Goal: Task Accomplishment & Management: Complete application form

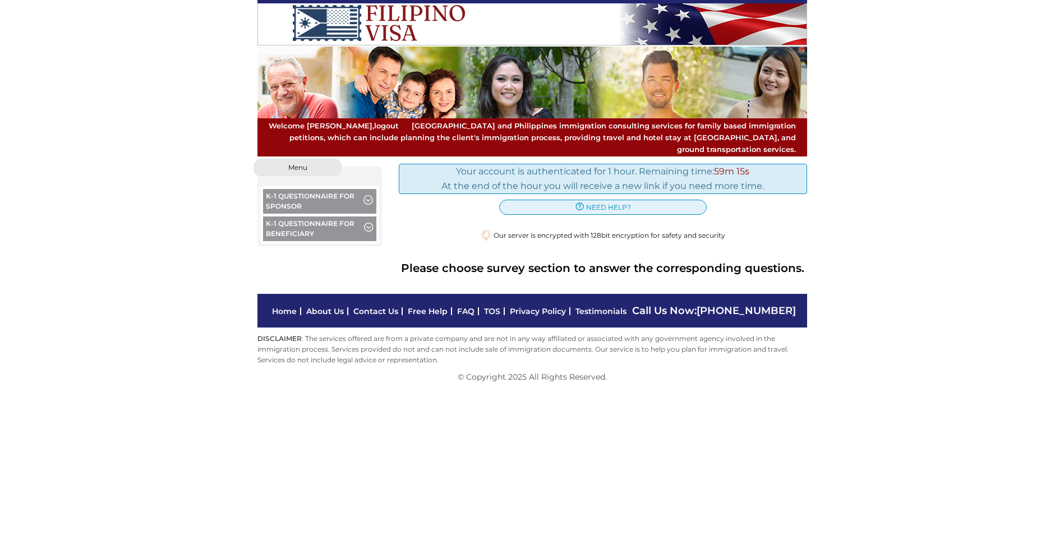
click at [322, 189] on button "K-1 Questionnaire for Sponsor" at bounding box center [320, 202] width 114 height 27
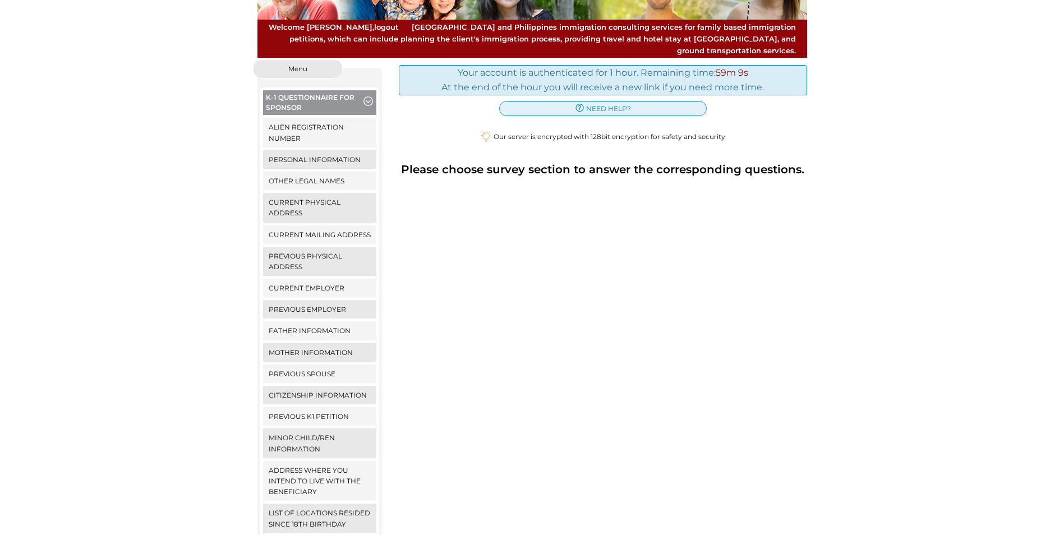
scroll to position [112, 0]
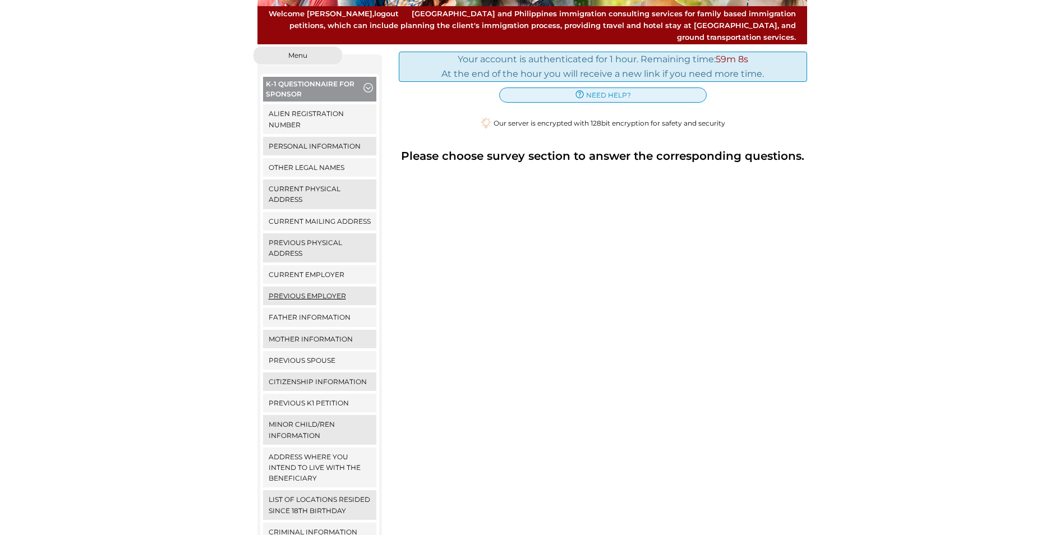
click at [310, 287] on link "Previous Employer" at bounding box center [320, 296] width 114 height 19
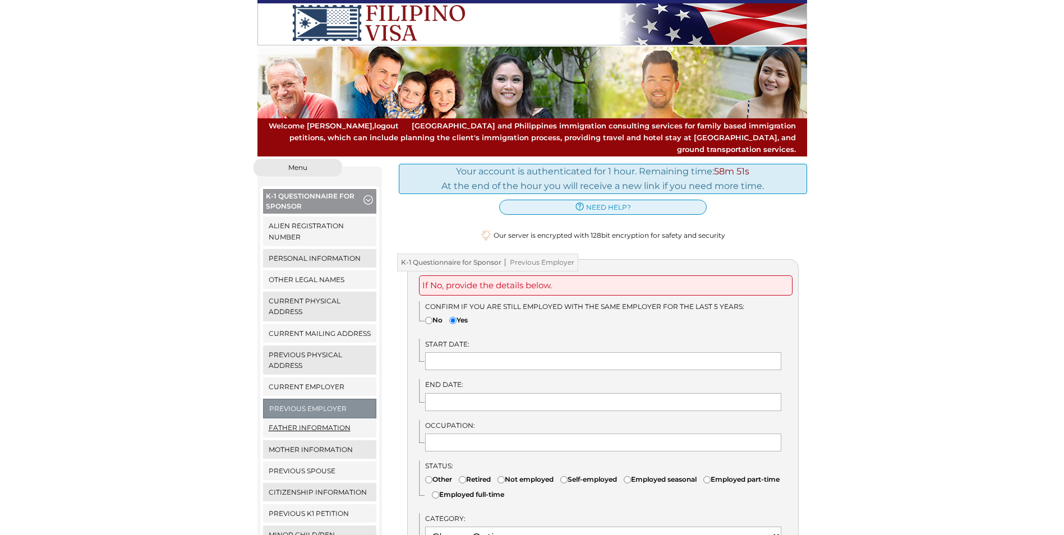
click at [322, 419] on link "Father Information" at bounding box center [320, 428] width 114 height 19
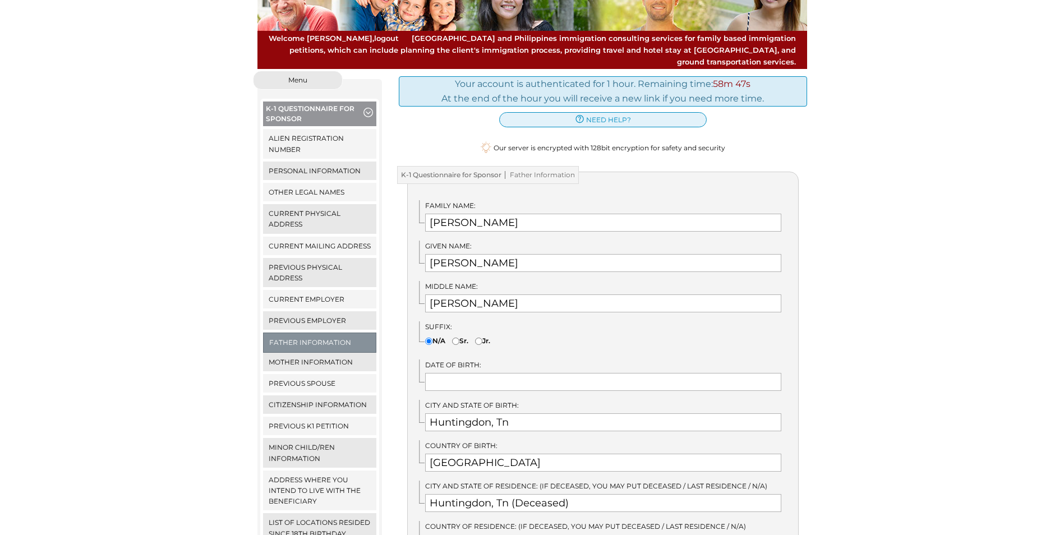
scroll to position [112, 0]
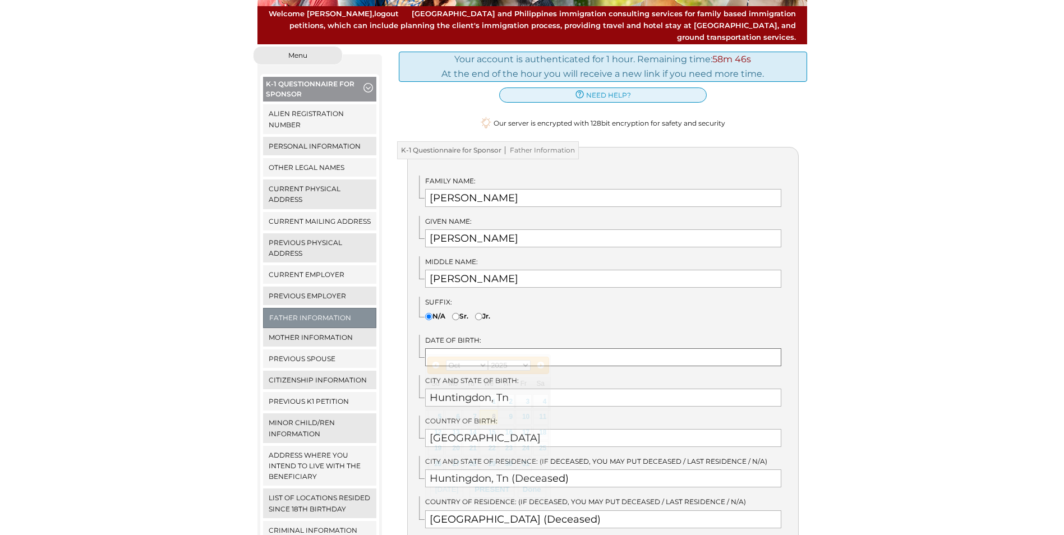
click at [560, 348] on input "text" at bounding box center [603, 357] width 356 height 18
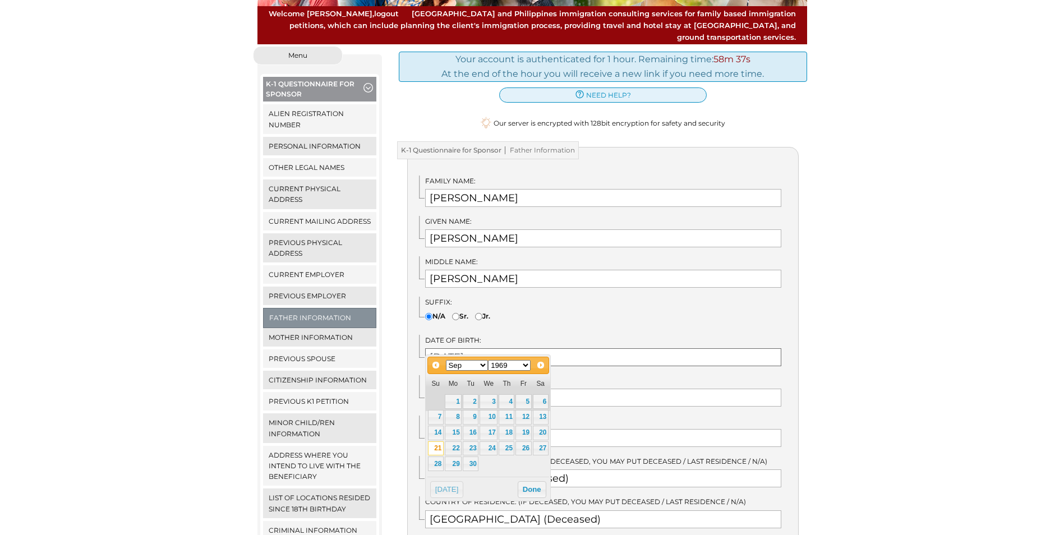
click at [455, 348] on input "09/21/1969" at bounding box center [603, 357] width 356 height 18
click at [483, 348] on input "09/12/1969" at bounding box center [603, 357] width 356 height 18
type input "09/12/1952"
click at [720, 376] on div "City and State of Birth: Huntingdon, Tn" at bounding box center [608, 390] width 379 height 31
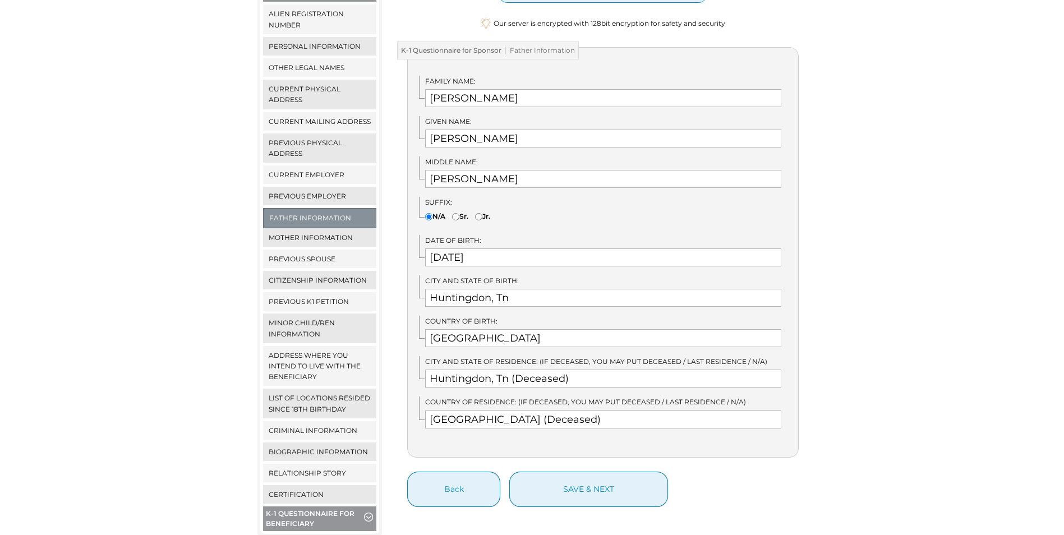
scroll to position [224, 0]
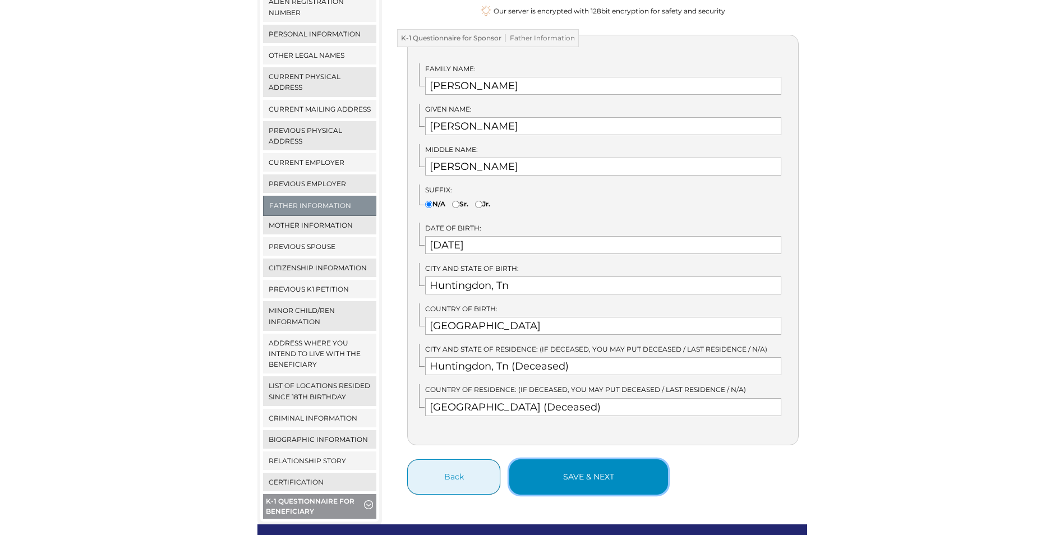
click at [609, 465] on button "save & next" at bounding box center [588, 477] width 159 height 35
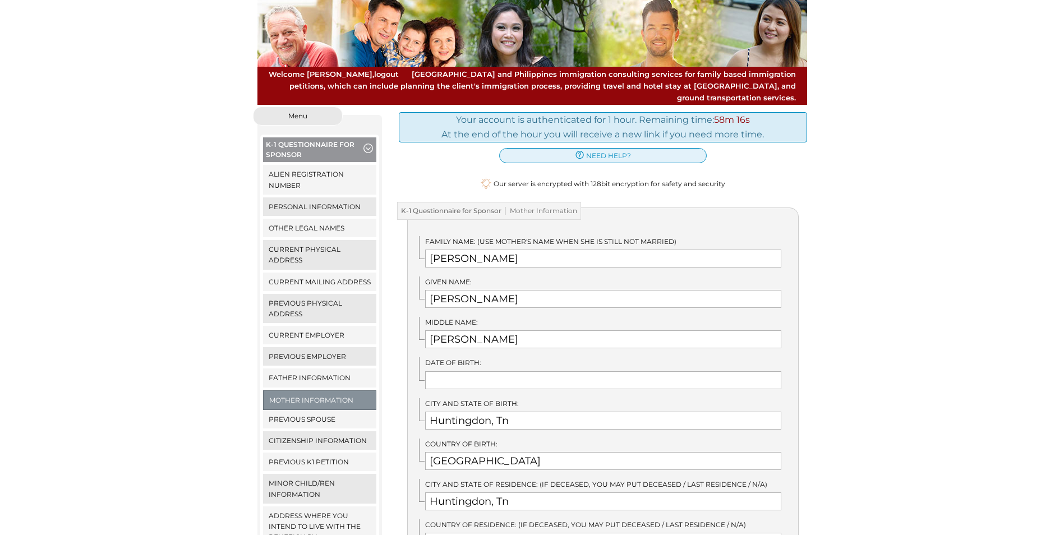
scroll to position [56, 0]
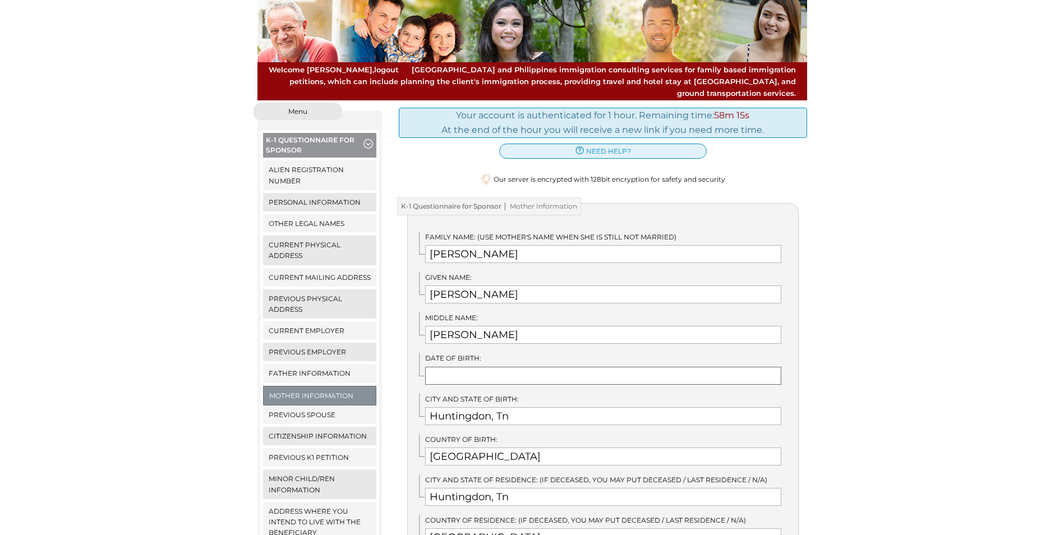
click at [550, 370] on input "text" at bounding box center [603, 376] width 356 height 18
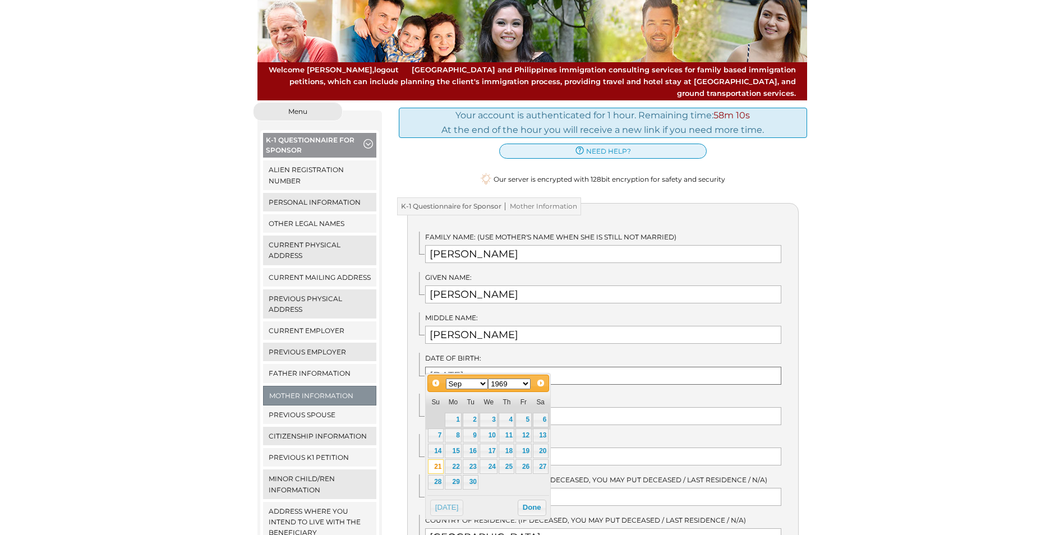
click at [439, 367] on input "09/21/1969" at bounding box center [603, 376] width 356 height 18
click at [442, 367] on input "09/21/1969" at bounding box center [603, 376] width 356 height 18
click at [449, 367] on input "11/21/1969" at bounding box center [603, 376] width 356 height 18
click at [490, 367] on input "11/28/1969" at bounding box center [603, 376] width 356 height 18
type input "11/28/1952"
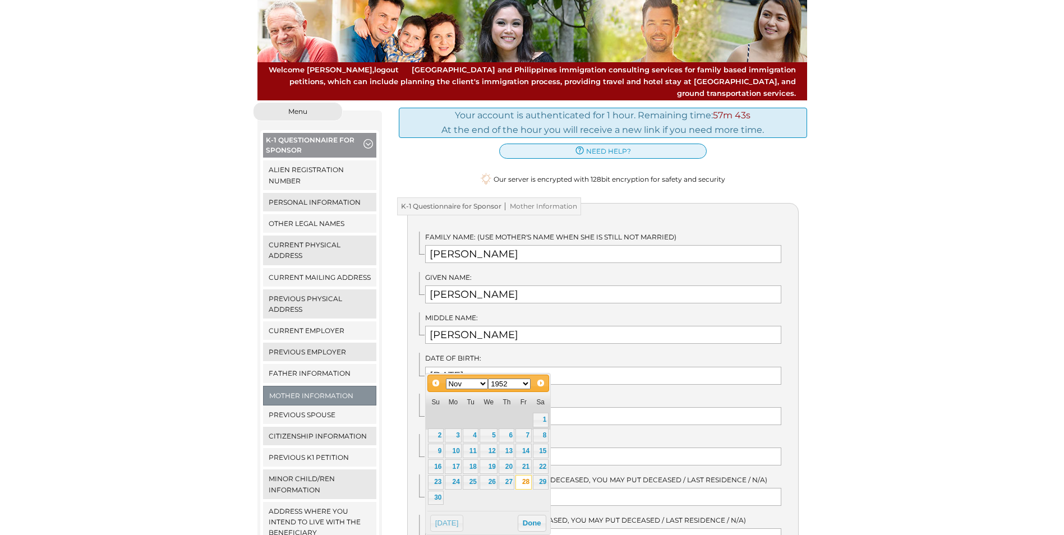
click at [575, 394] on label "City and State of Birth:" at bounding box center [603, 399] width 356 height 11
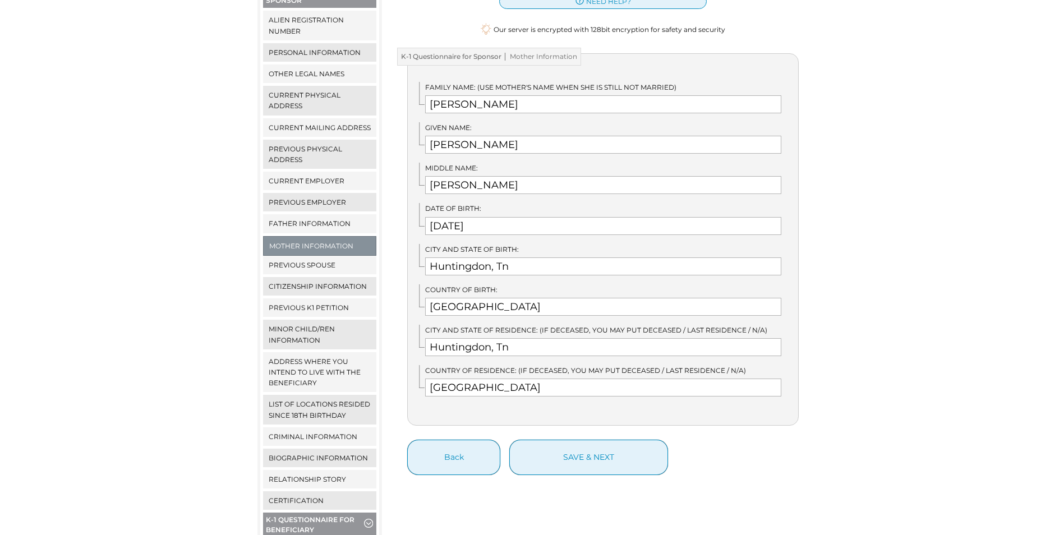
scroll to position [224, 0]
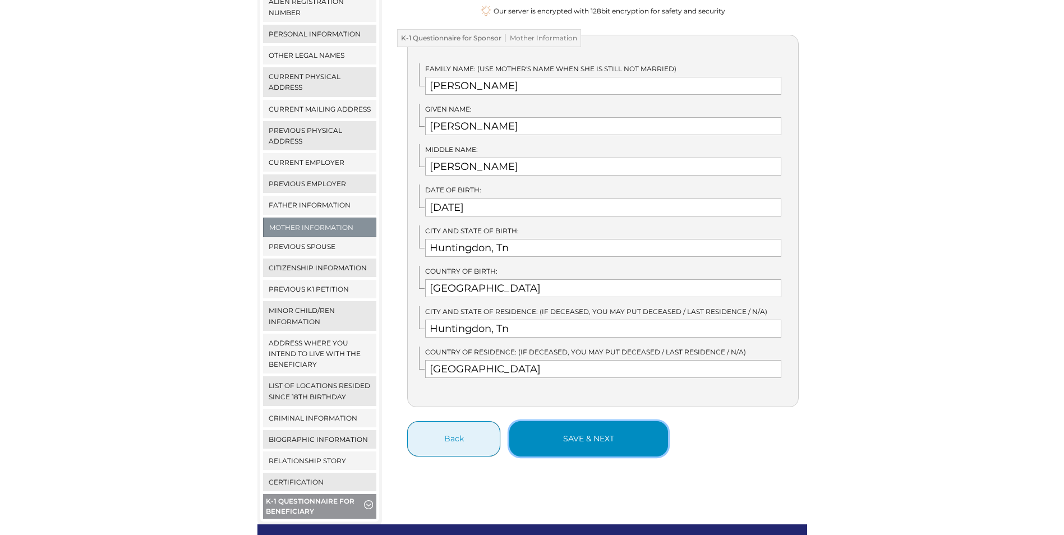
click at [569, 429] on button "save & next" at bounding box center [588, 438] width 159 height 35
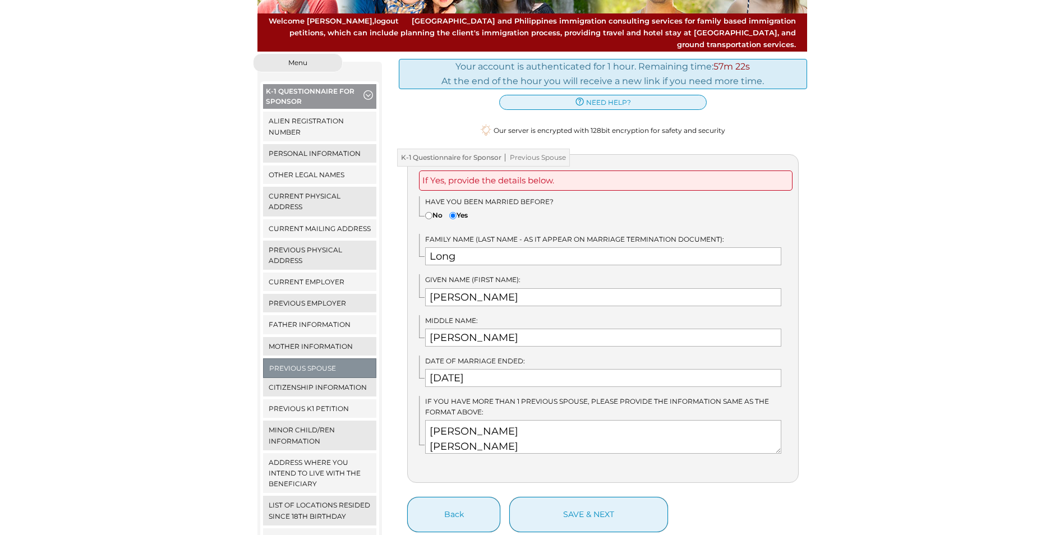
scroll to position [56, 0]
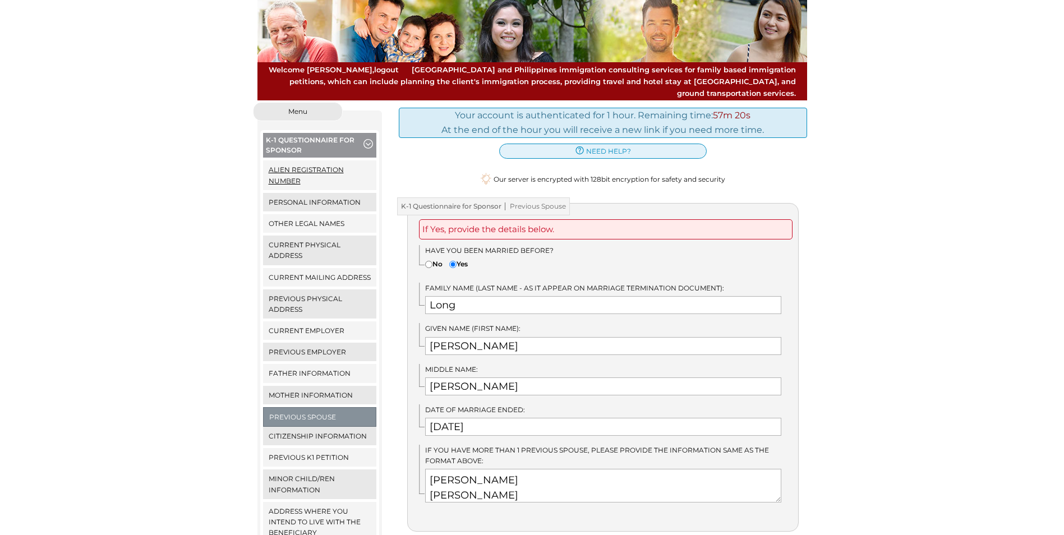
click at [305, 160] on link "Alien Registration Number" at bounding box center [320, 174] width 114 height 29
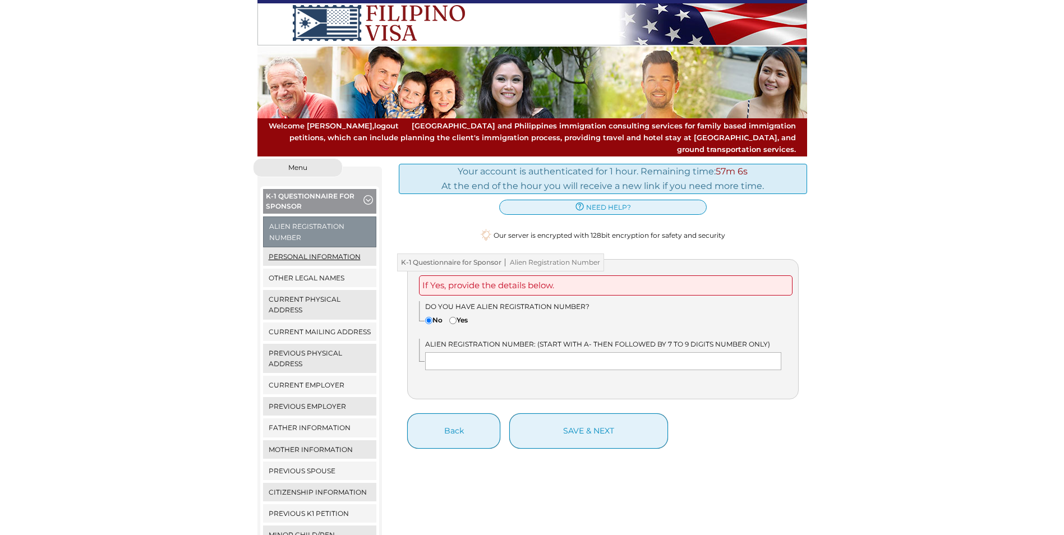
click at [324, 247] on link "Personal Information" at bounding box center [320, 256] width 114 height 19
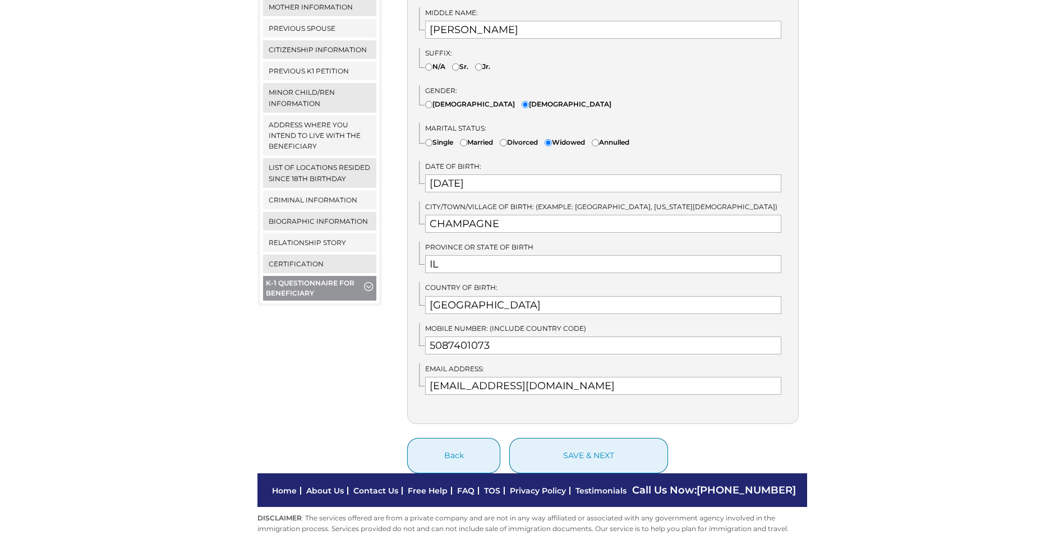
scroll to position [449, 0]
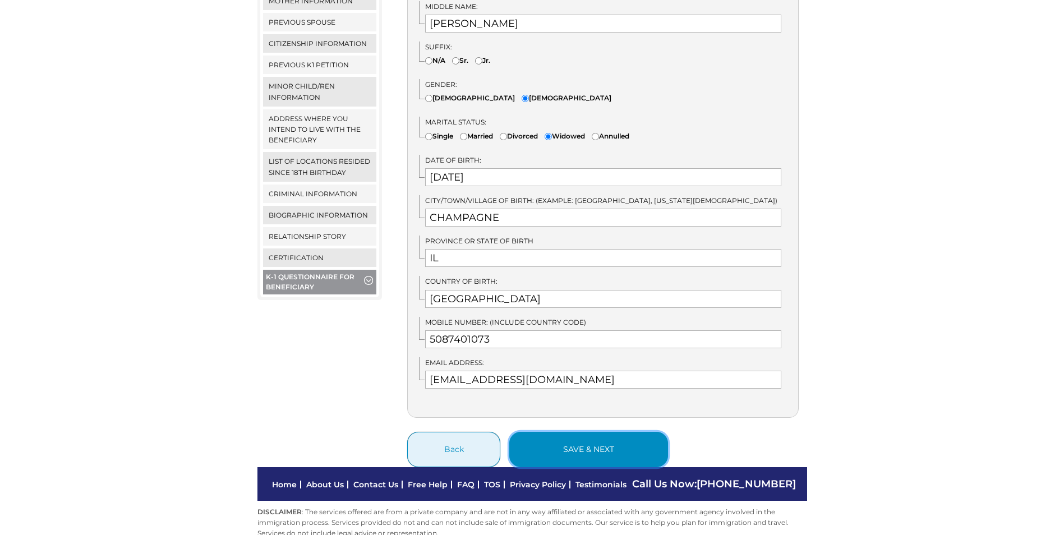
click at [605, 447] on button "save & next" at bounding box center [588, 449] width 159 height 35
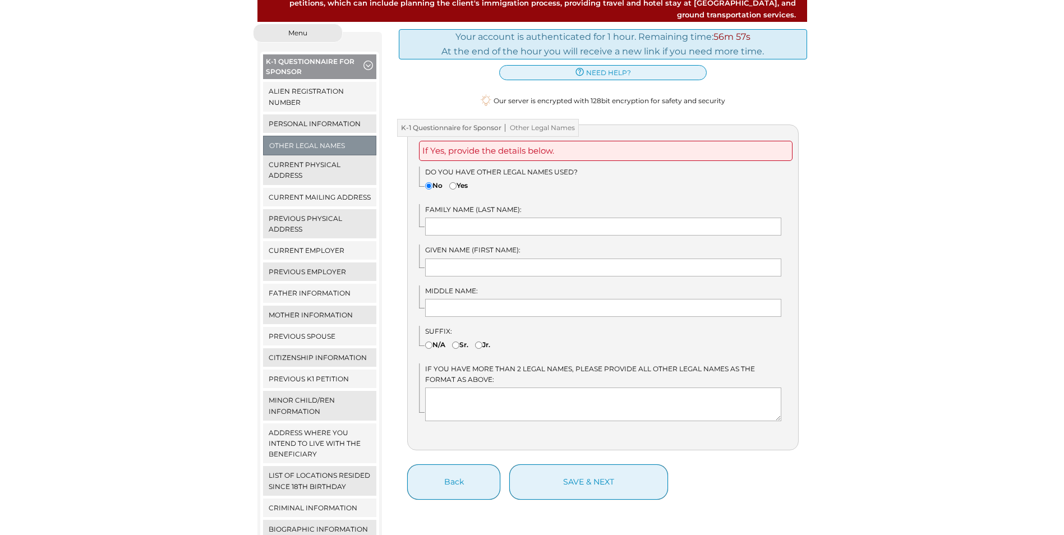
scroll to position [168, 0]
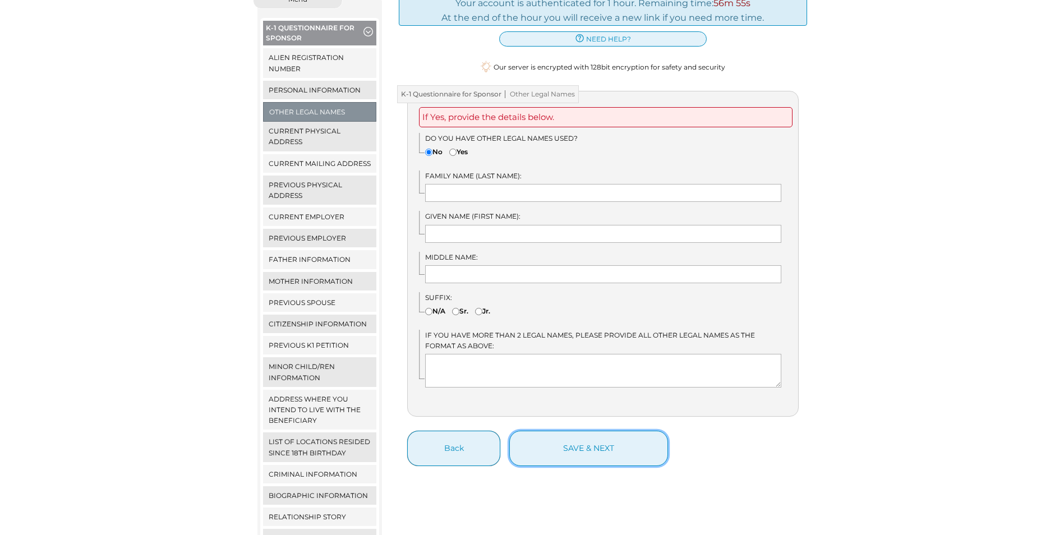
click at [605, 447] on button "save & next" at bounding box center [588, 448] width 159 height 35
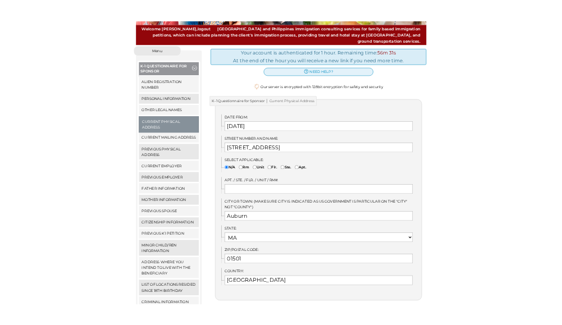
scroll to position [112, 0]
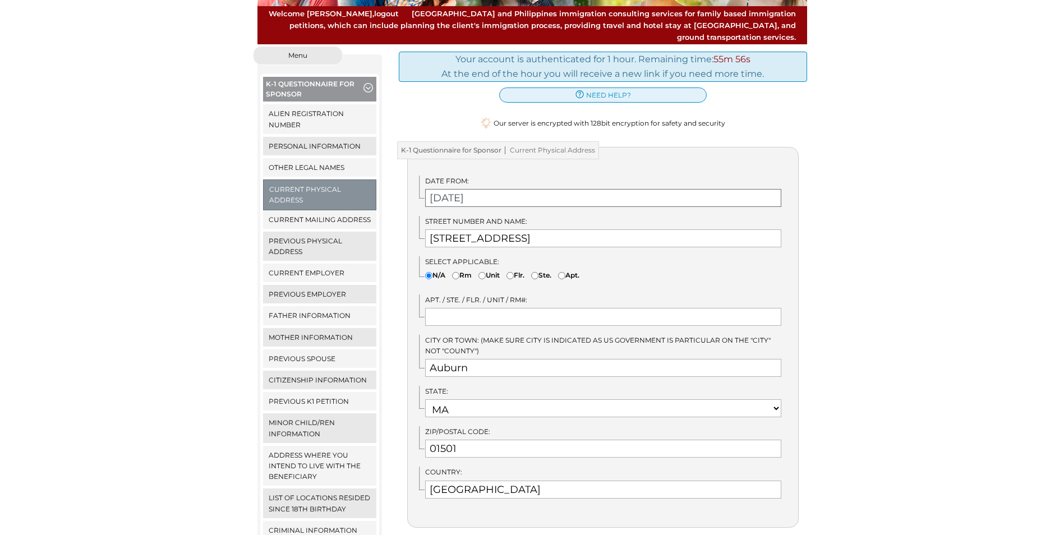
click at [489, 189] on input "09/21/2025" at bounding box center [603, 198] width 356 height 18
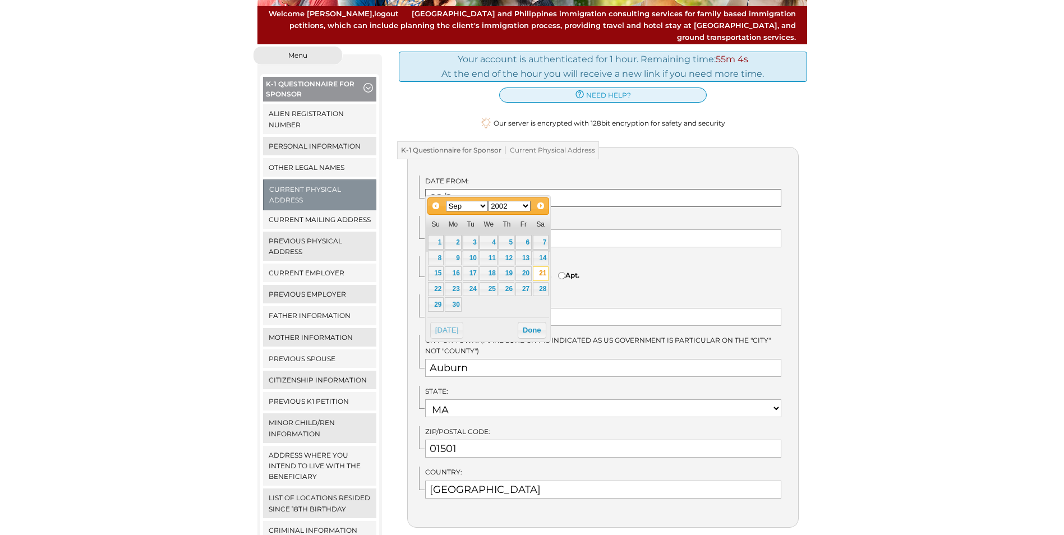
type input "09/2"
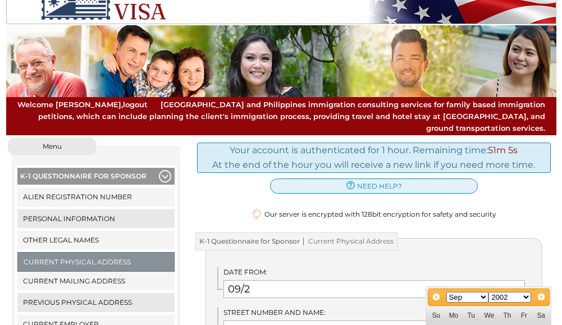
scroll to position [0, 0]
